Goal: Find specific fact: Locate a discrete piece of known information

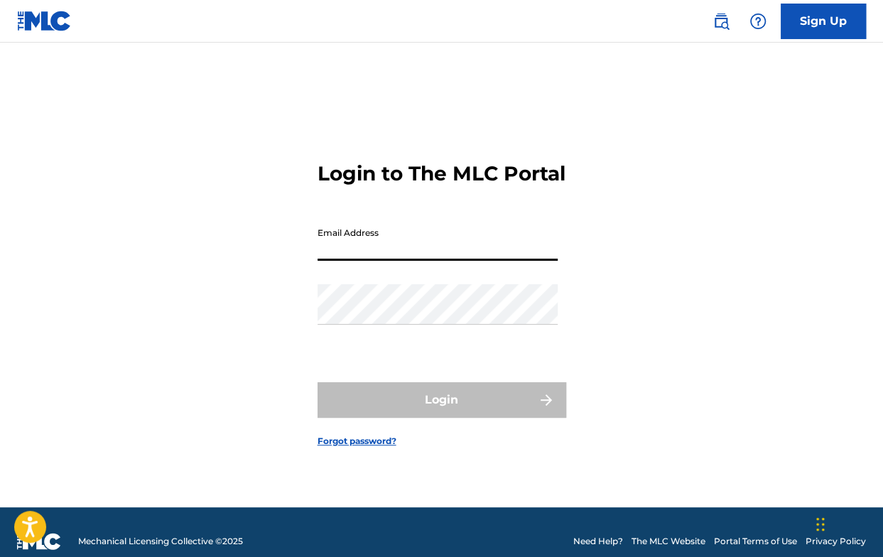
click at [419, 261] on input "Email Address" at bounding box center [437, 240] width 240 height 40
type input "[EMAIL_ADDRESS][DOMAIN_NAME]"
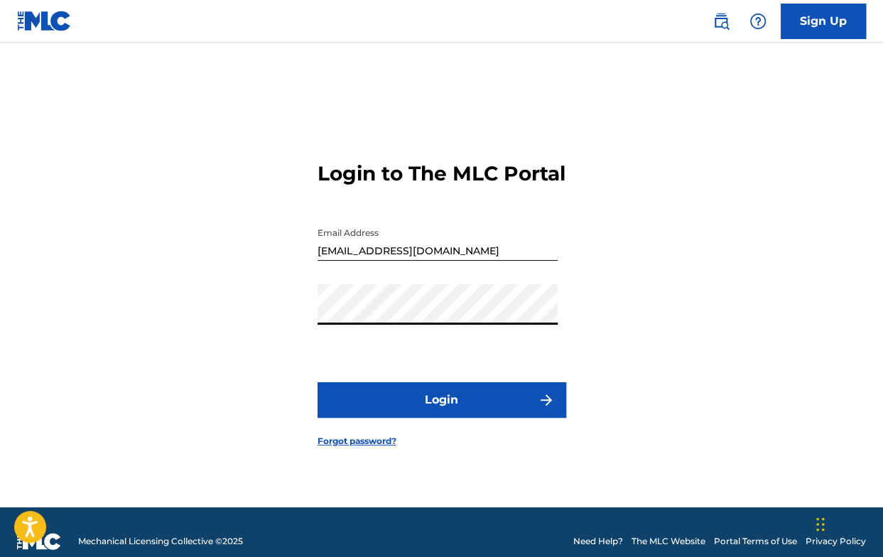
click at [452, 417] on button "Login" at bounding box center [441, 400] width 249 height 36
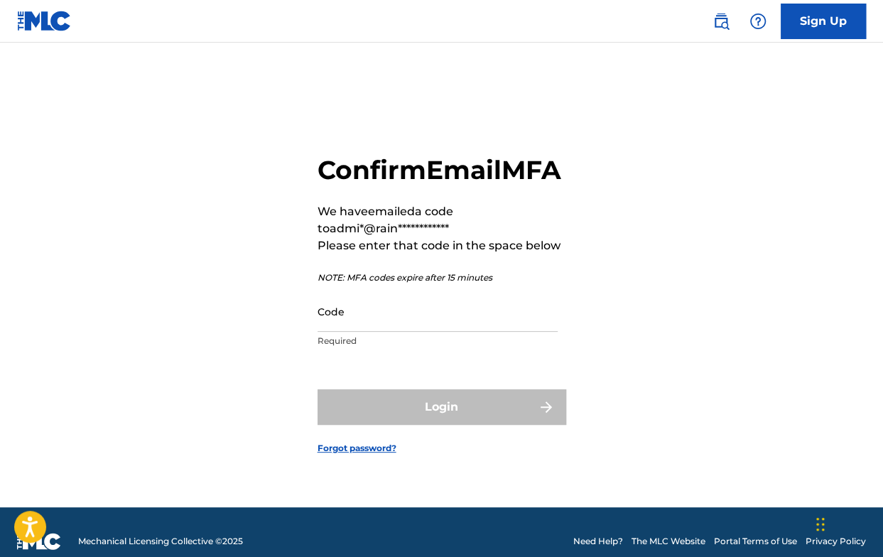
click at [378, 329] on input "Code" at bounding box center [437, 311] width 240 height 40
paste input "232485"
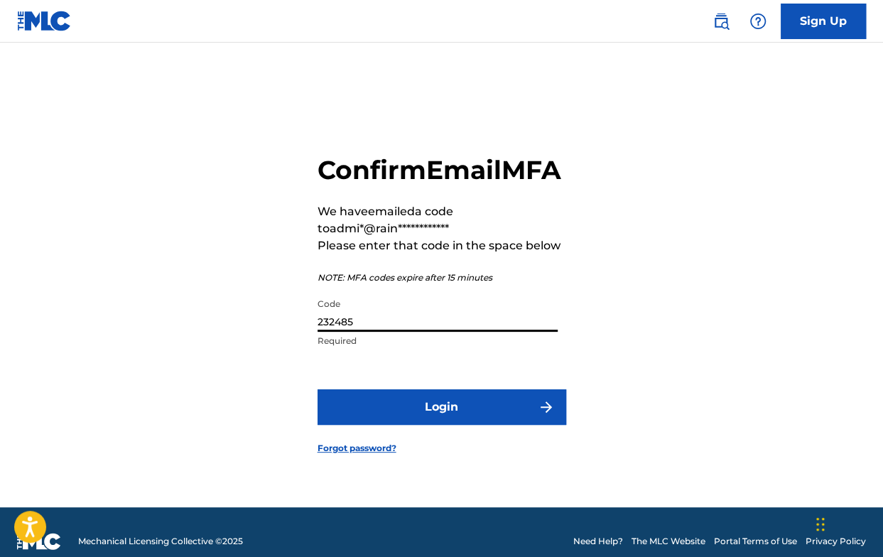
type input "232485"
click at [426, 425] on button "Login" at bounding box center [441, 407] width 249 height 36
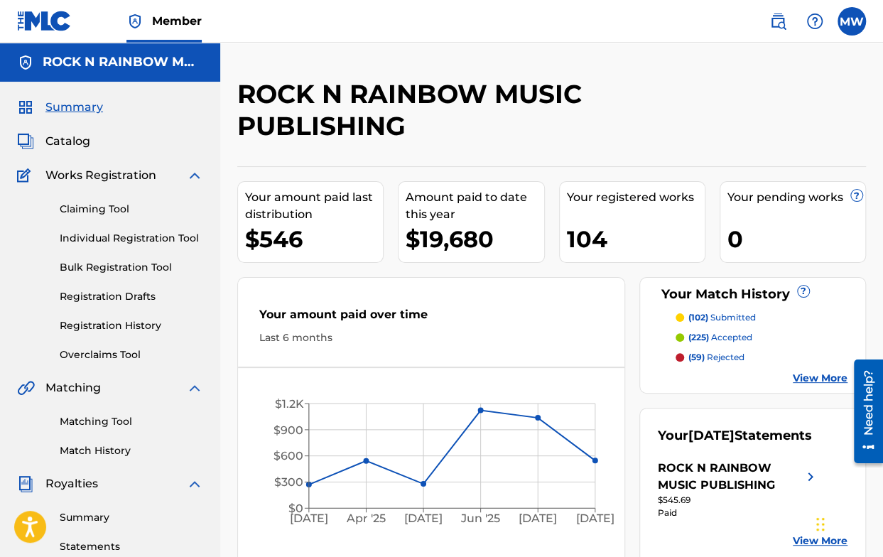
scroll to position [71, 0]
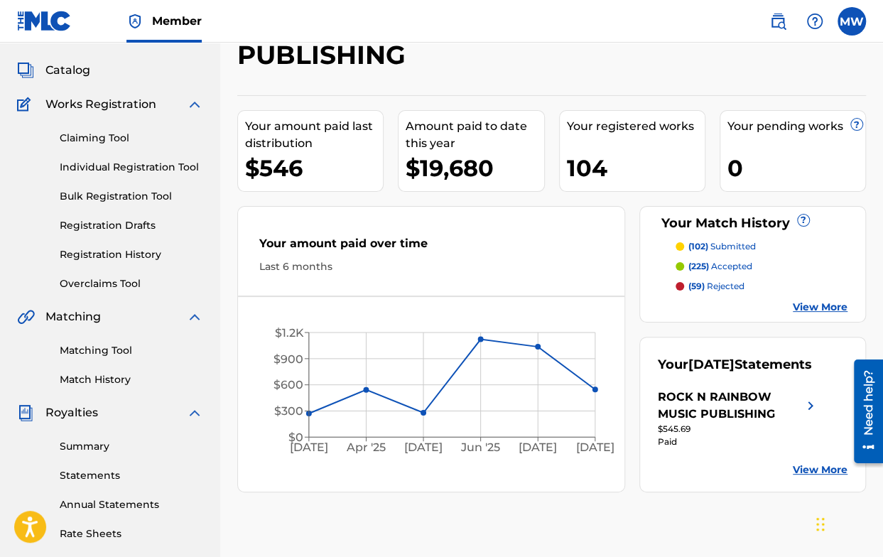
click at [107, 351] on link "Matching Tool" at bounding box center [131, 350] width 143 height 15
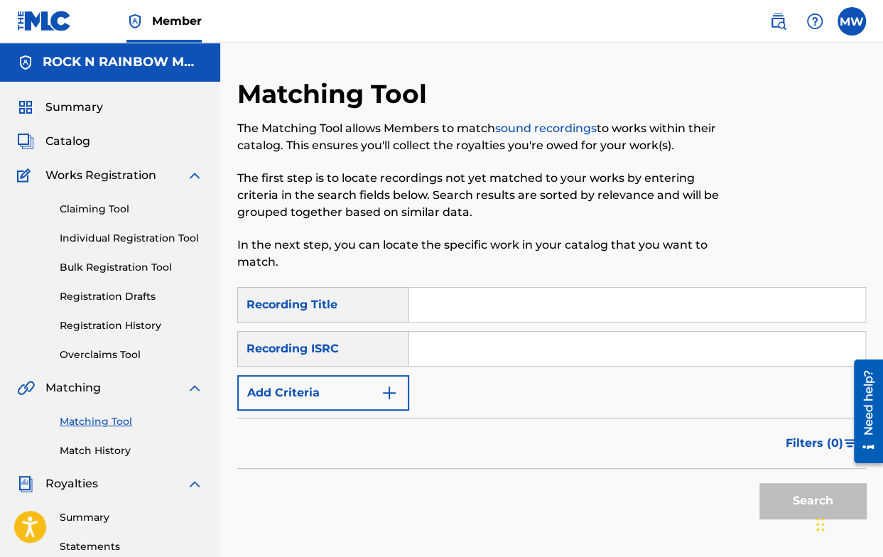
click at [97, 451] on link "Match History" at bounding box center [131, 450] width 143 height 15
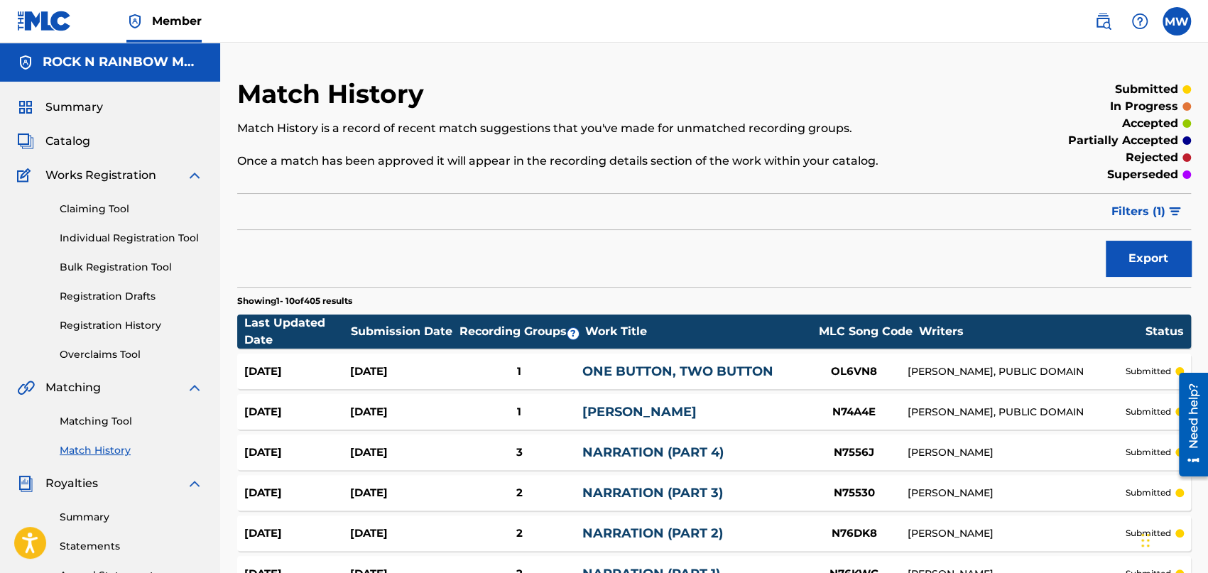
click at [882, 198] on button "Filters ( 1 )" at bounding box center [1147, 212] width 88 height 36
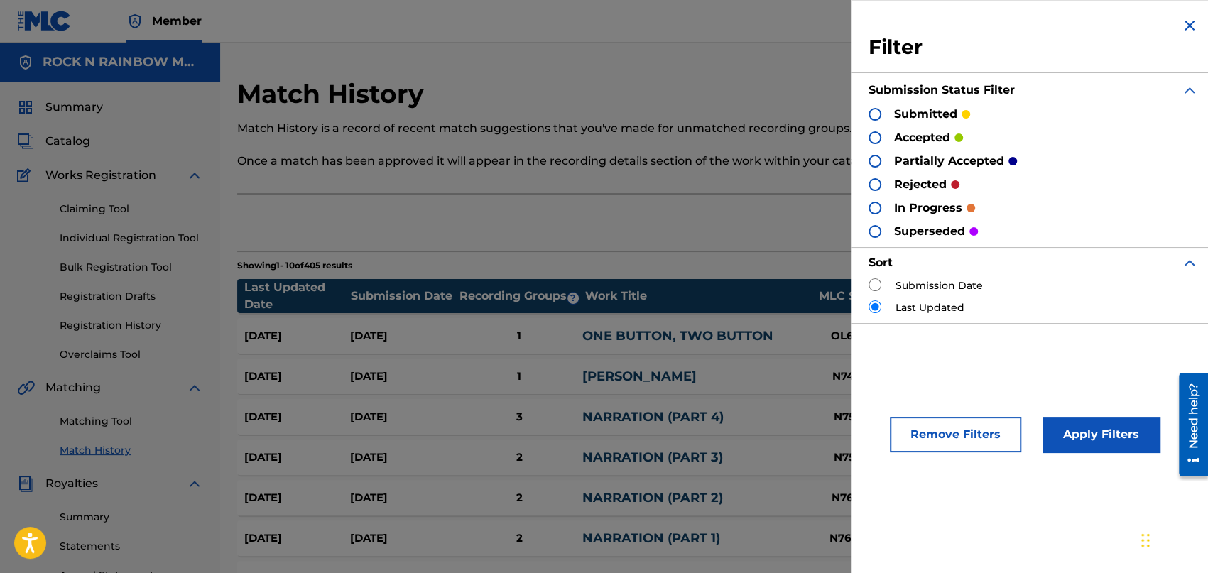
click at [876, 113] on div at bounding box center [875, 114] width 13 height 13
click at [882, 441] on button "Apply Filters" at bounding box center [1101, 435] width 117 height 36
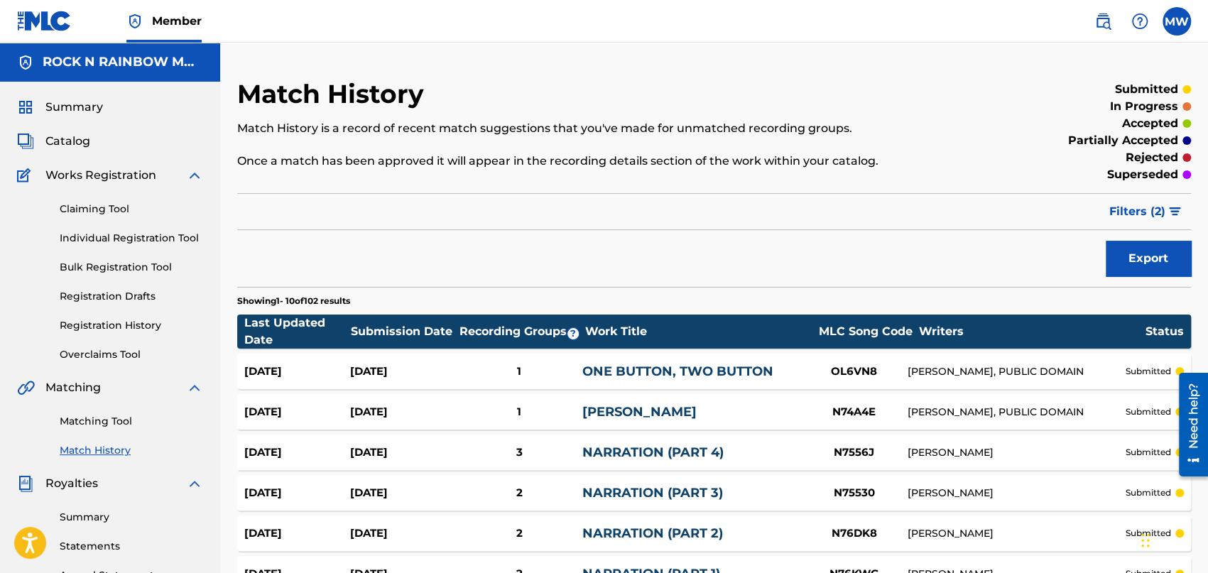
click at [143, 106] on div "Summary" at bounding box center [110, 107] width 186 height 17
click at [882, 20] on label at bounding box center [1177, 21] width 28 height 28
click at [882, 21] on input "MW [PERSON_NAME] [EMAIL_ADDRESS][DOMAIN_NAME] Notification Preferences Profile …" at bounding box center [1177, 21] width 0 height 0
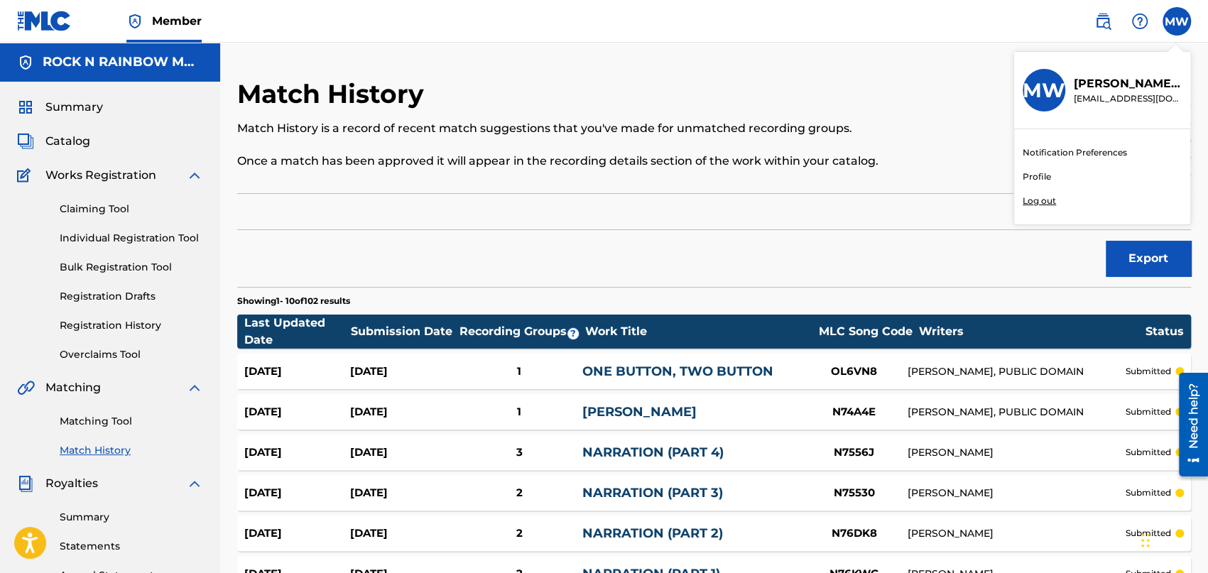
click at [882, 177] on link "Profile" at bounding box center [1037, 176] width 28 height 13
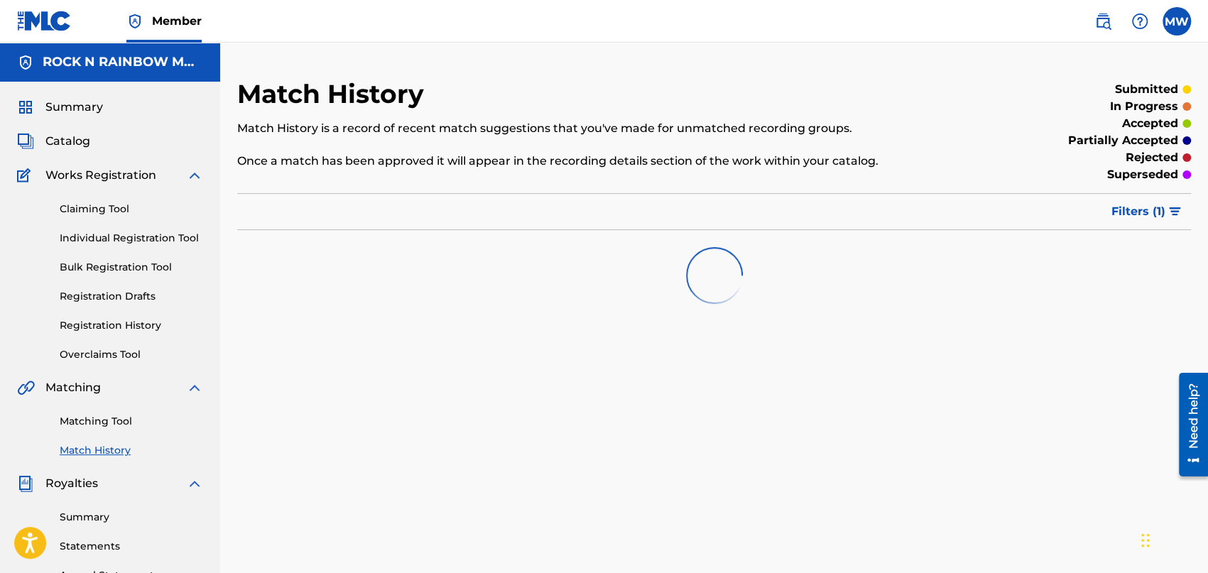
click at [77, 146] on span "Catalog" at bounding box center [67, 141] width 45 height 17
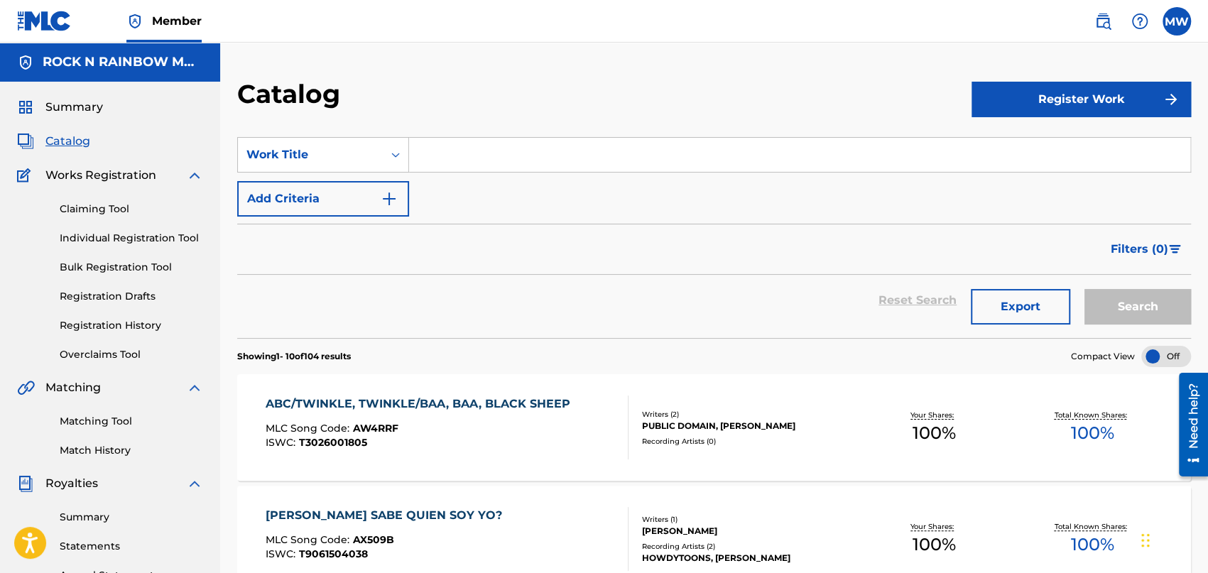
click at [534, 401] on div "ABC/TWINKLE, TWINKLE/BAA, BAA, BLACK SHEEP" at bounding box center [422, 404] width 312 height 17
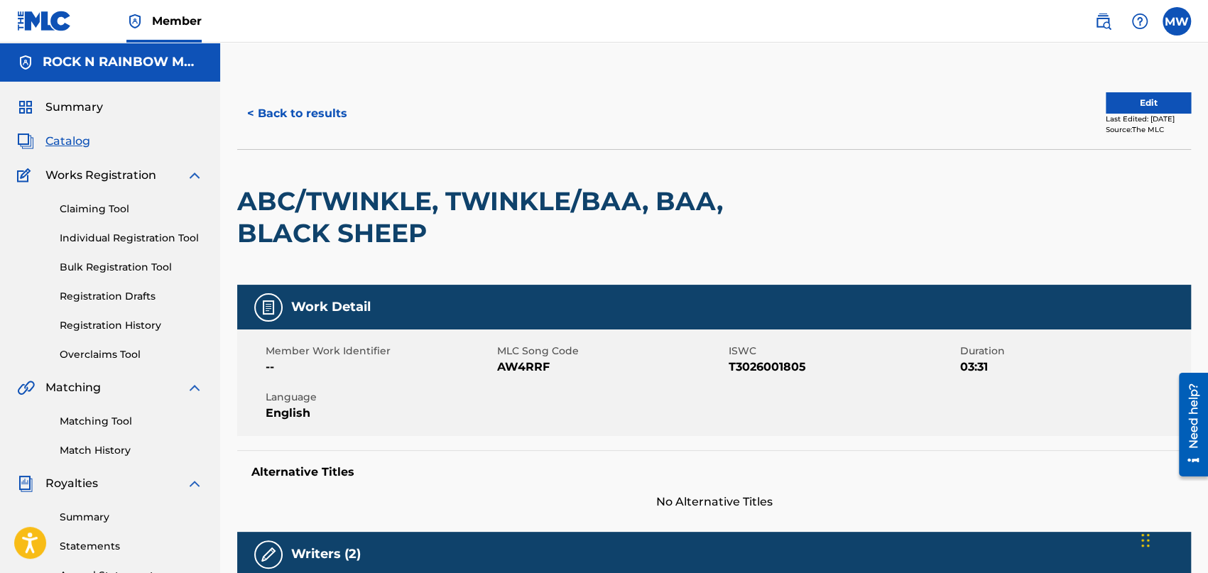
scroll to position [355, 0]
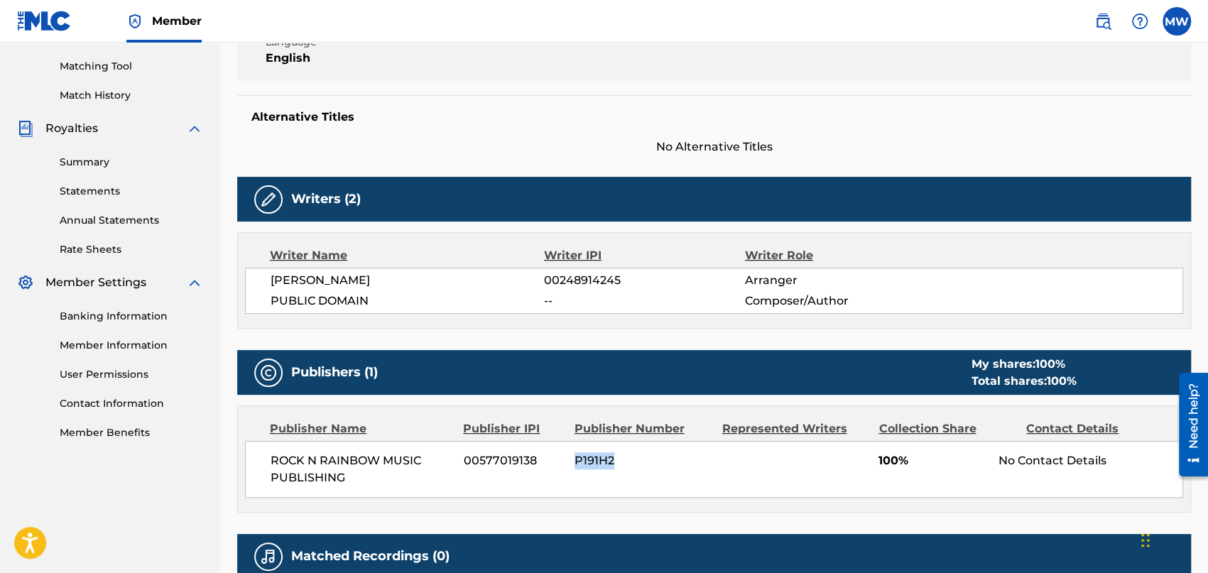
drag, startPoint x: 611, startPoint y: 458, endPoint x: 574, endPoint y: 461, distance: 37.0
click at [575, 461] on span "P191H2" at bounding box center [643, 460] width 137 height 17
copy span "P191H2"
